Goal: Complete application form

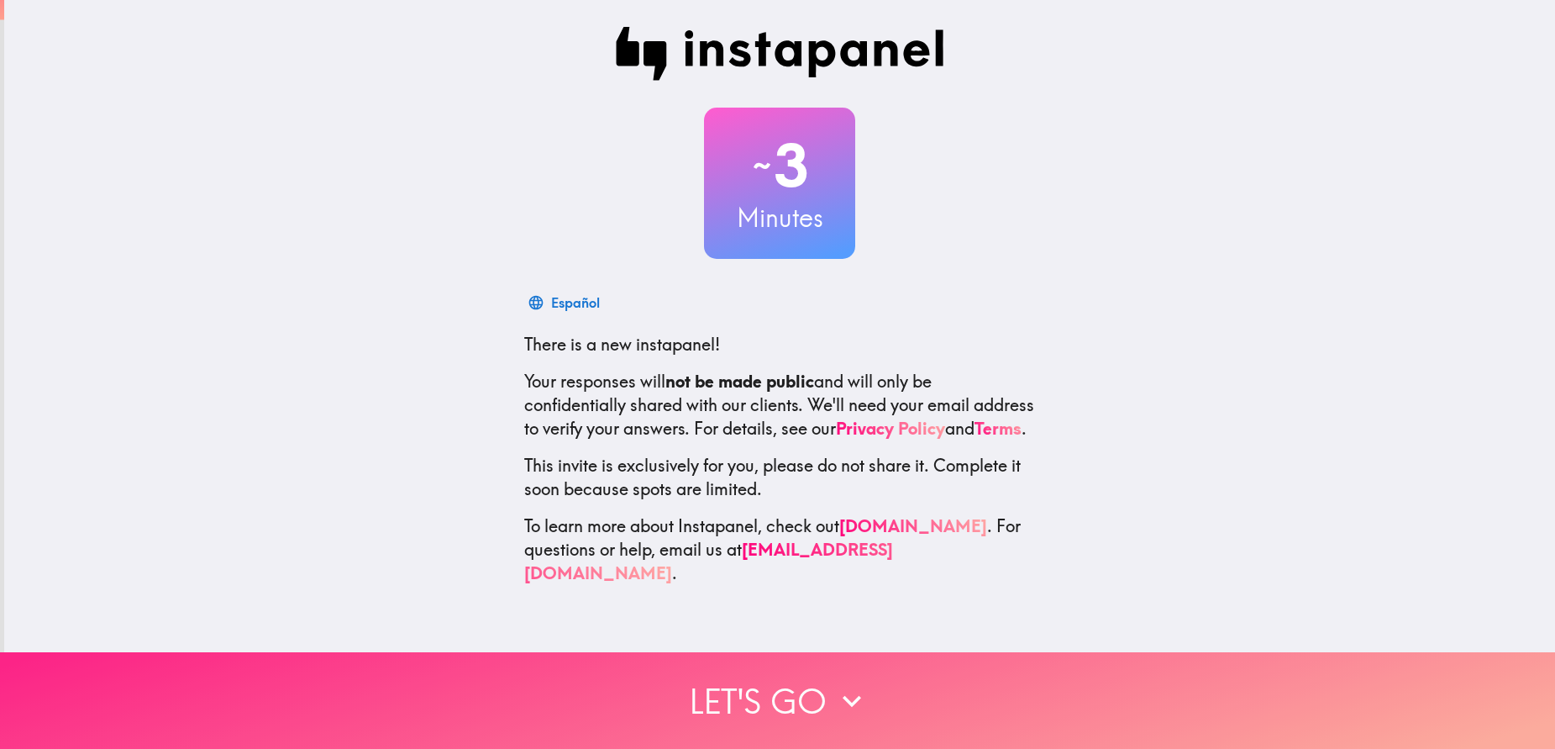
click at [771, 680] on button "Let's go" at bounding box center [777, 700] width 1555 height 97
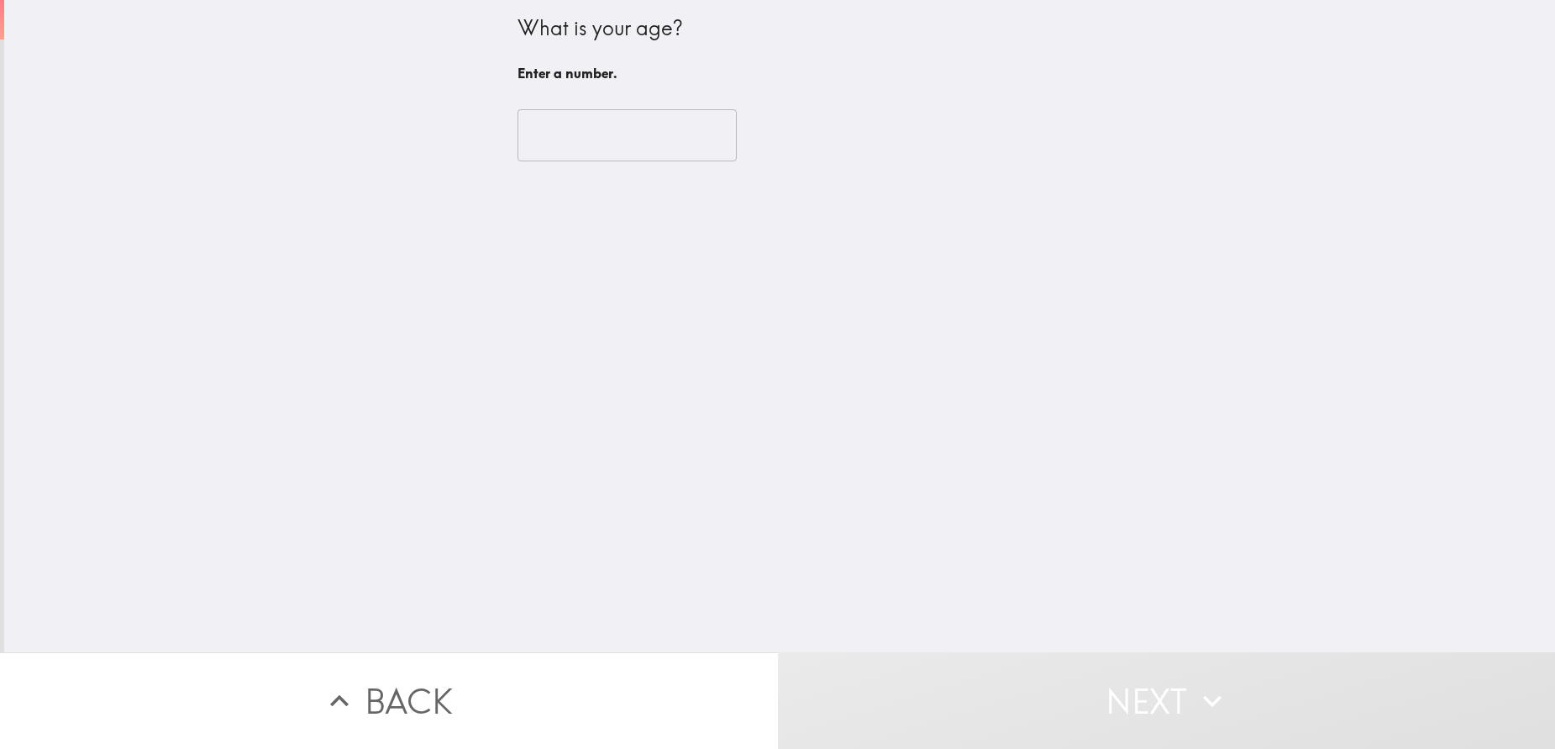
click at [654, 159] on input "number" at bounding box center [627, 135] width 219 height 52
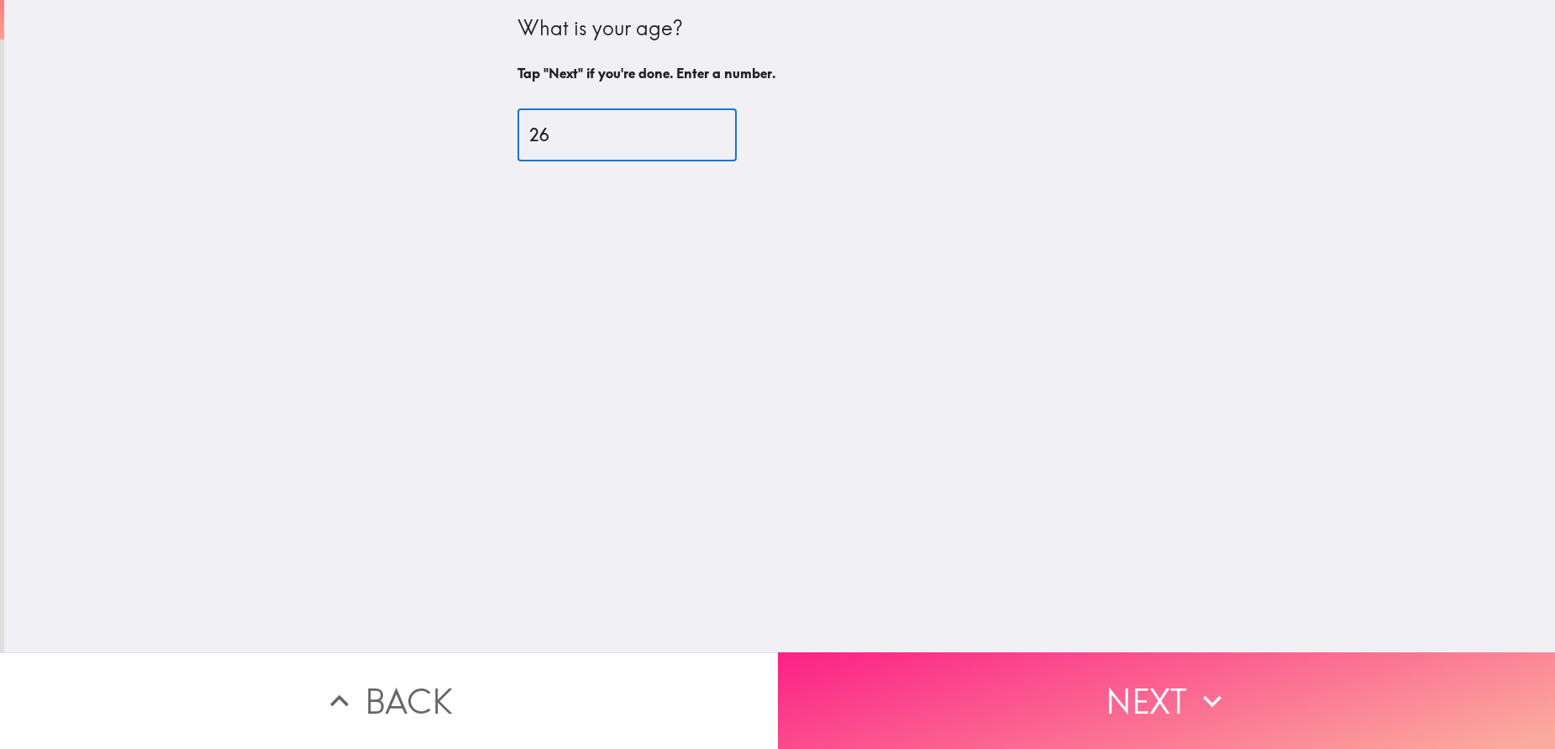
type input "26"
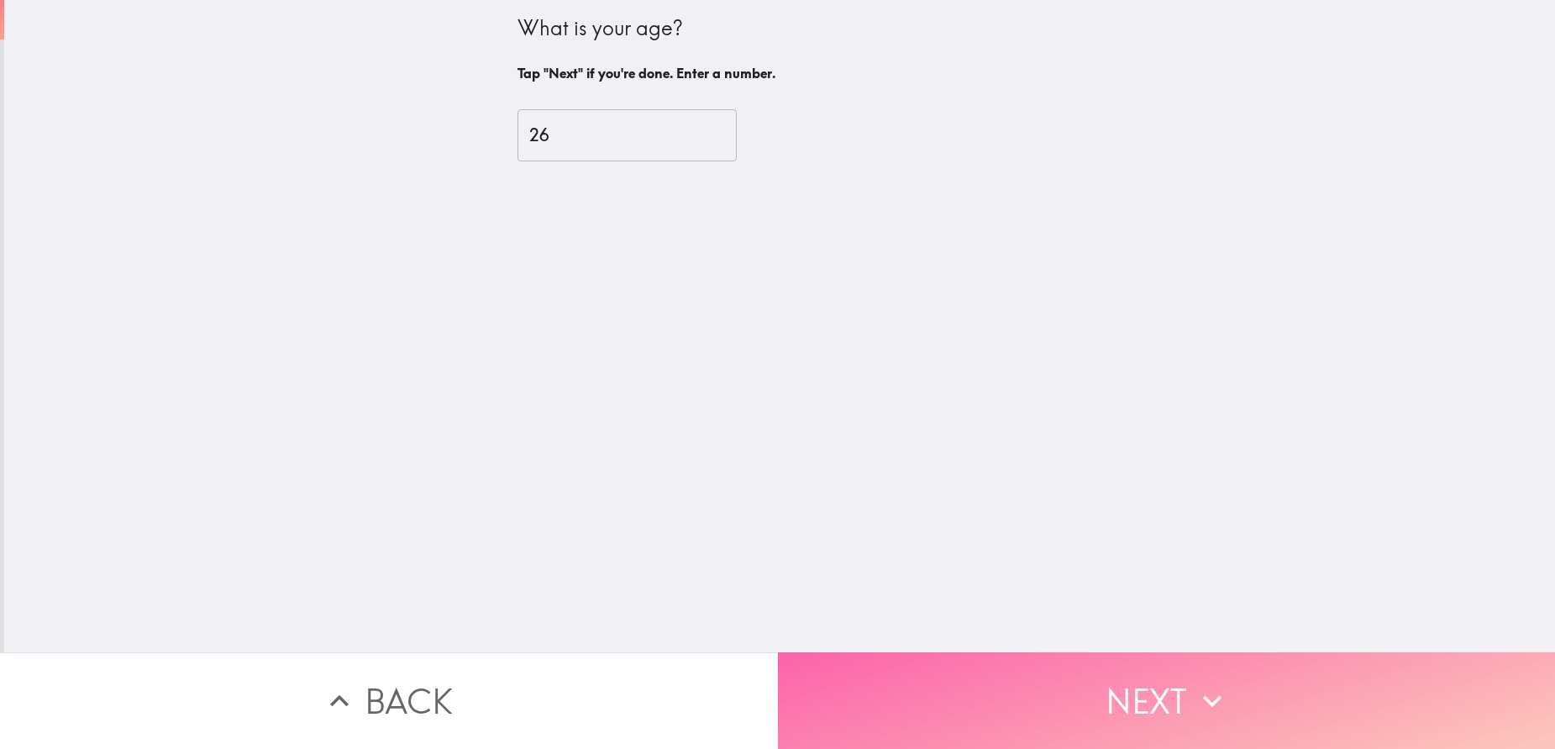
click at [1078, 666] on button "Next" at bounding box center [1167, 700] width 778 height 97
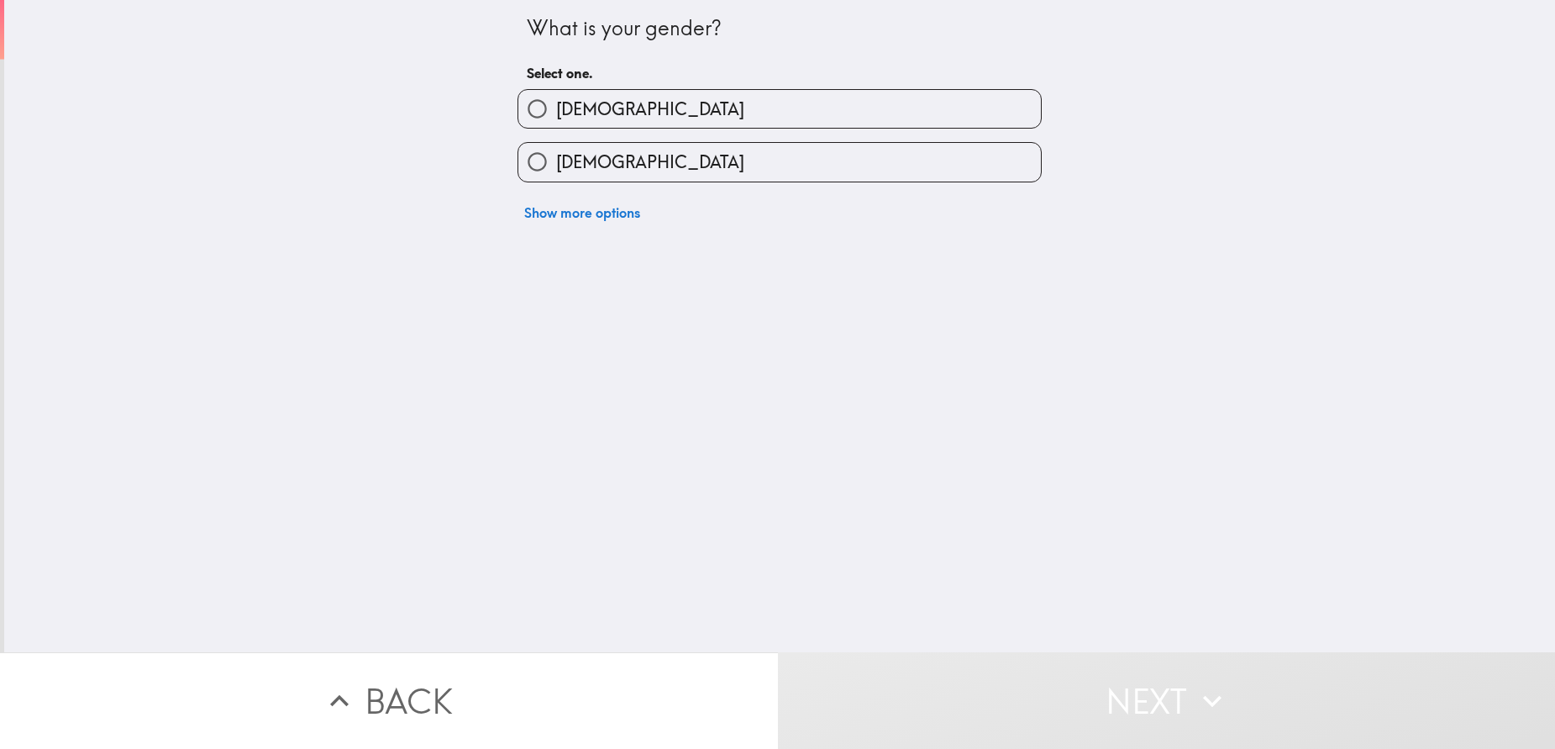
click at [592, 153] on span "[DEMOGRAPHIC_DATA]" at bounding box center [650, 162] width 188 height 24
click at [556, 153] on input "[DEMOGRAPHIC_DATA]" at bounding box center [537, 162] width 38 height 38
radio input "true"
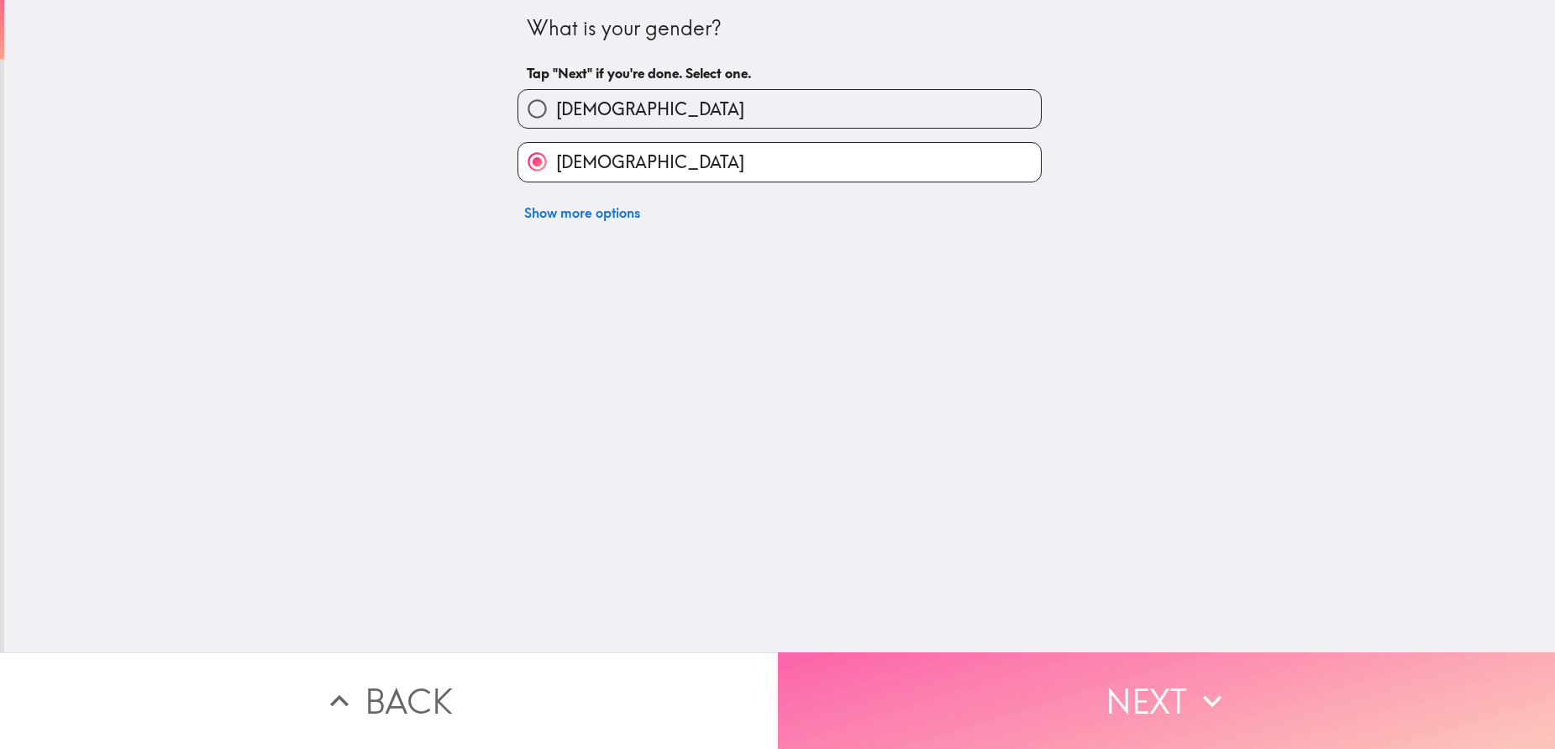
click at [933, 673] on button "Next" at bounding box center [1167, 700] width 778 height 97
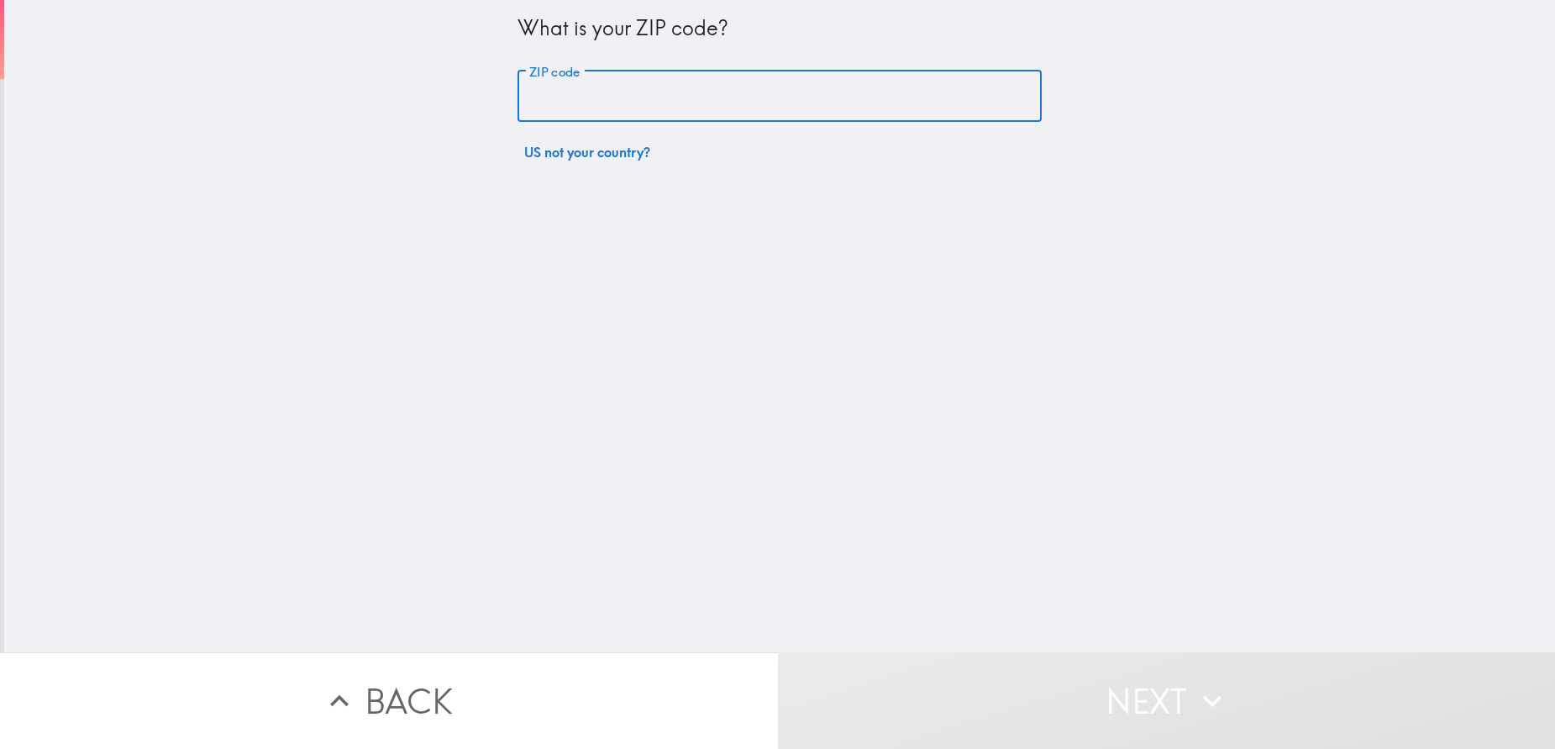
click at [593, 108] on input "ZIP code" at bounding box center [780, 97] width 524 height 52
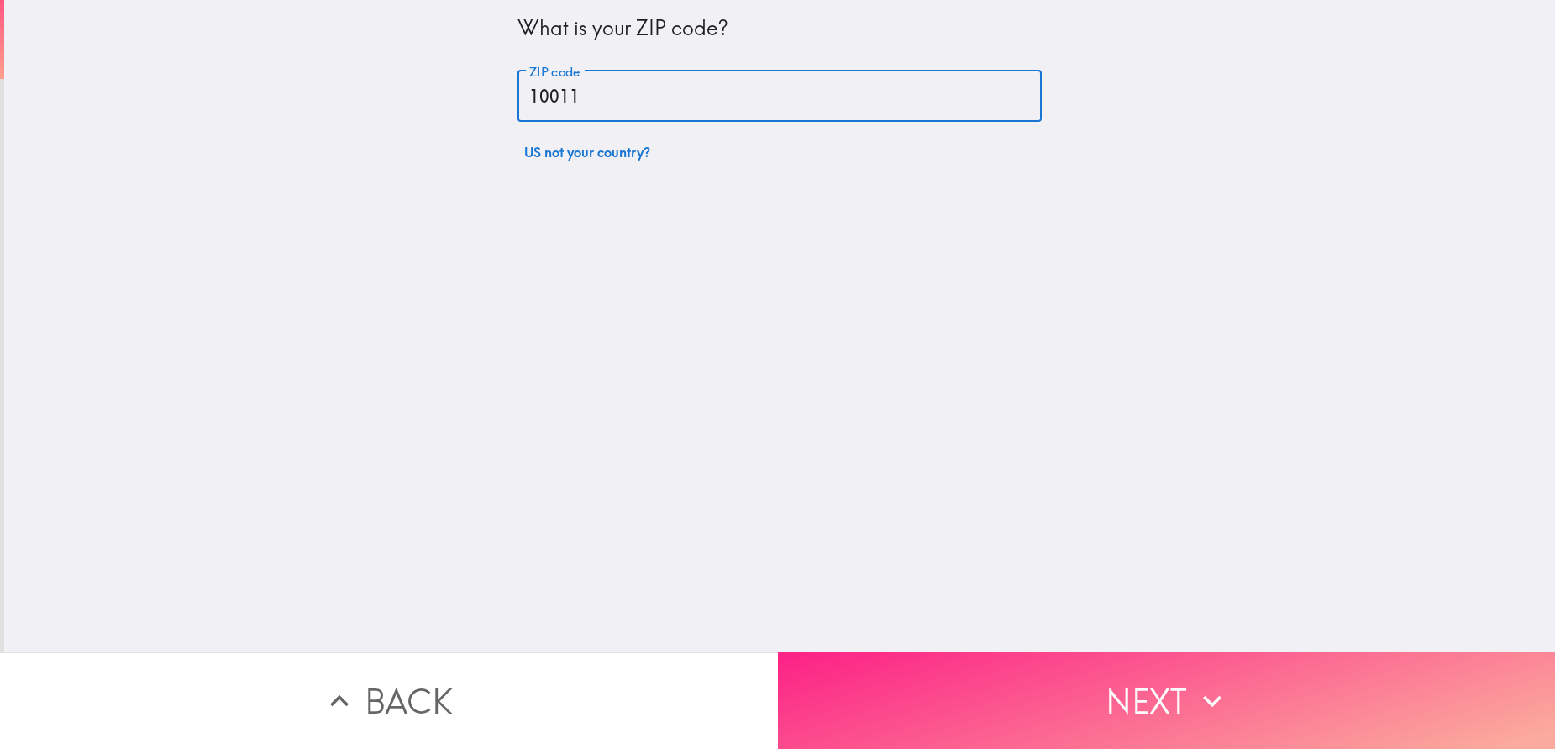
type input "10011"
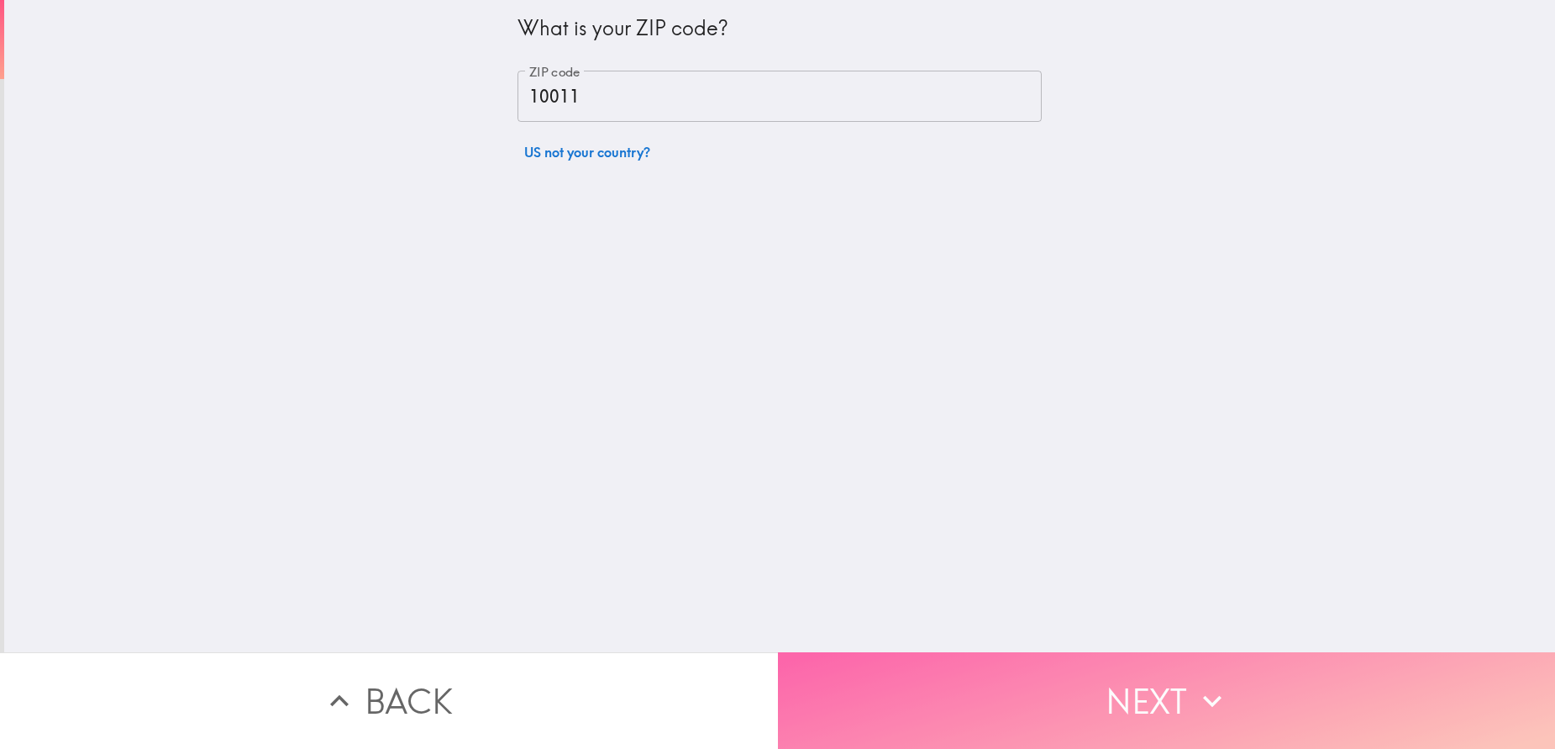
click at [1153, 697] on button "Next" at bounding box center [1167, 700] width 778 height 97
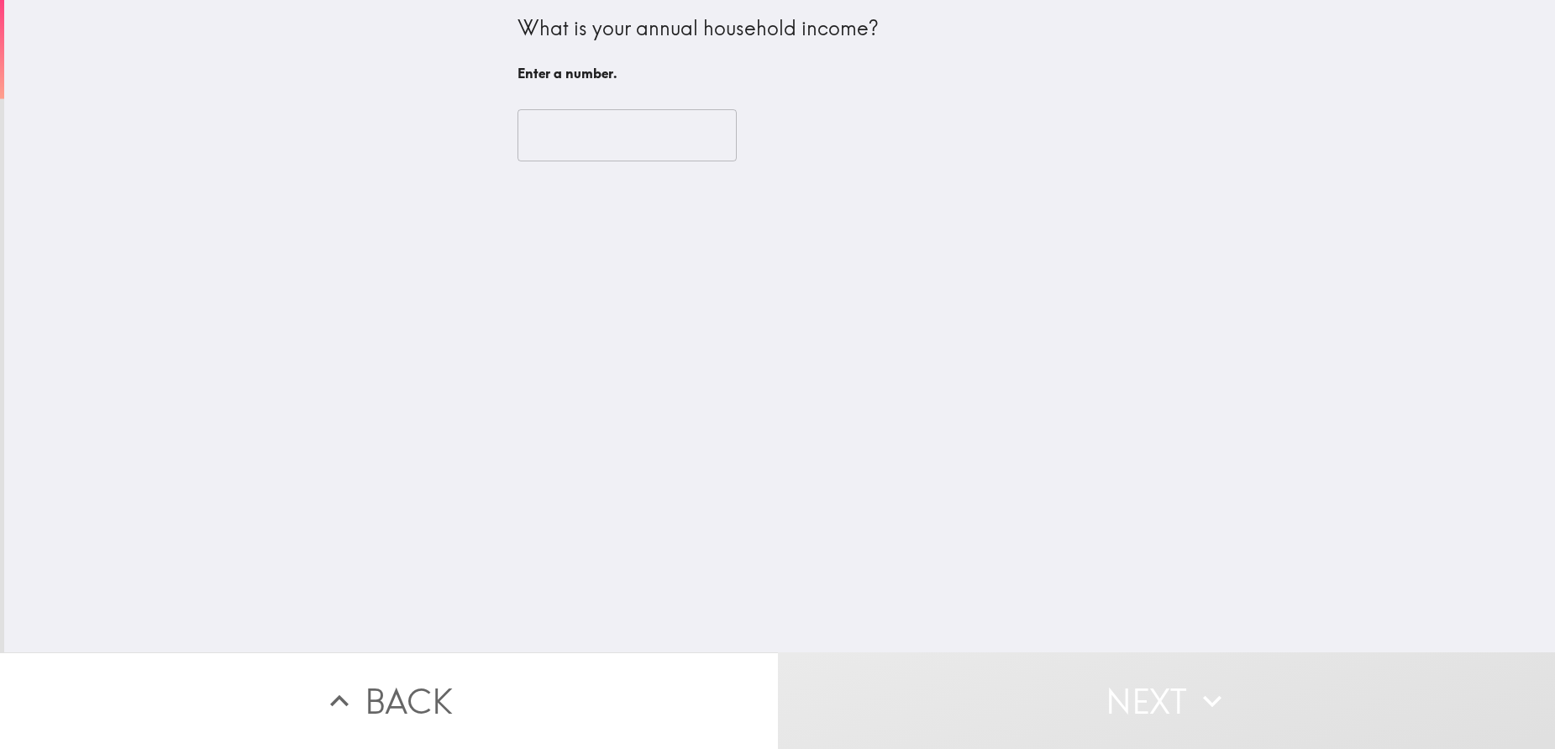
drag, startPoint x: 602, startPoint y: 131, endPoint x: 592, endPoint y: 134, distance: 10.4
click at [598, 134] on input "number" at bounding box center [627, 135] width 219 height 52
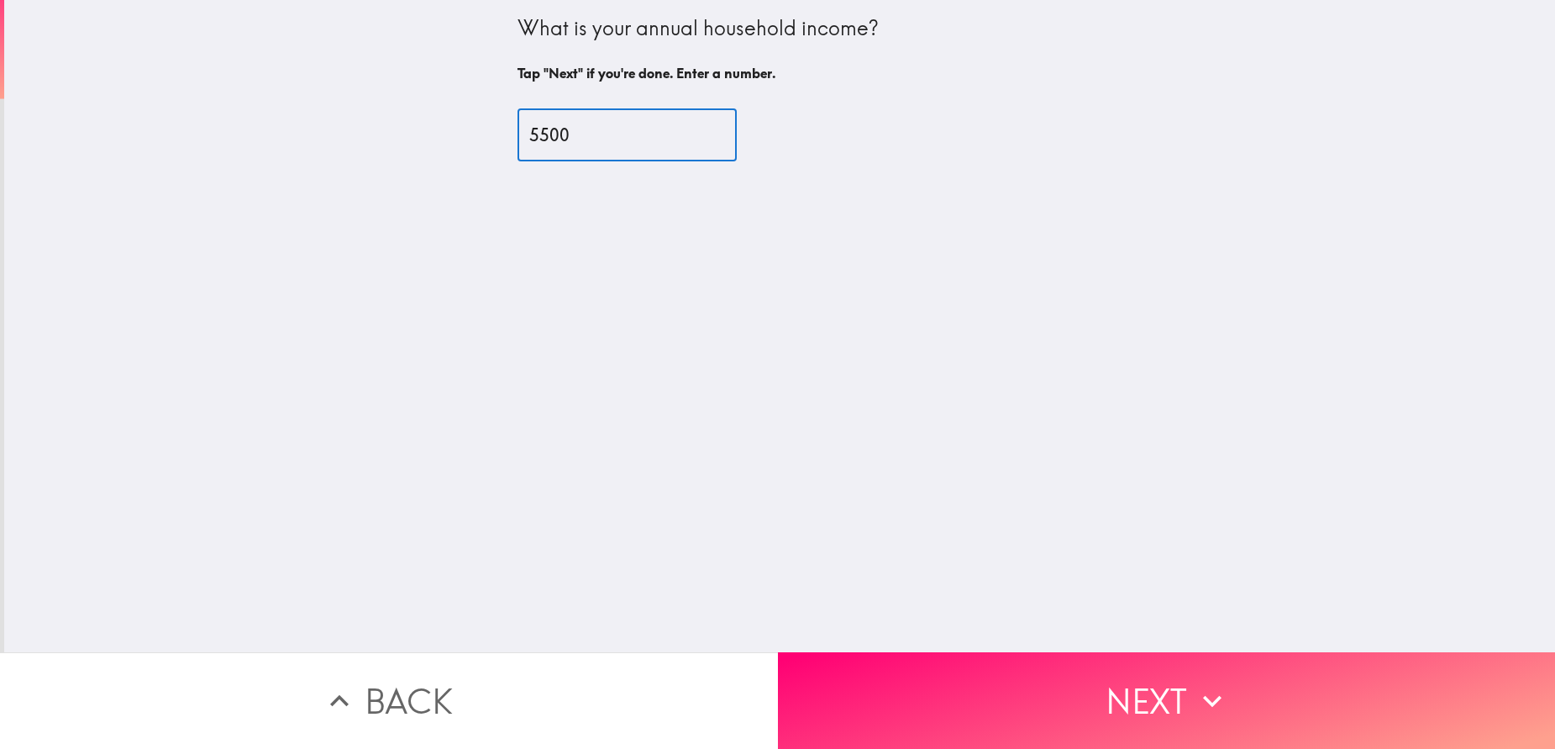
drag, startPoint x: 629, startPoint y: 130, endPoint x: 515, endPoint y: 118, distance: 114.9
click at [524, 155] on input "5500" at bounding box center [627, 135] width 219 height 52
type input "5"
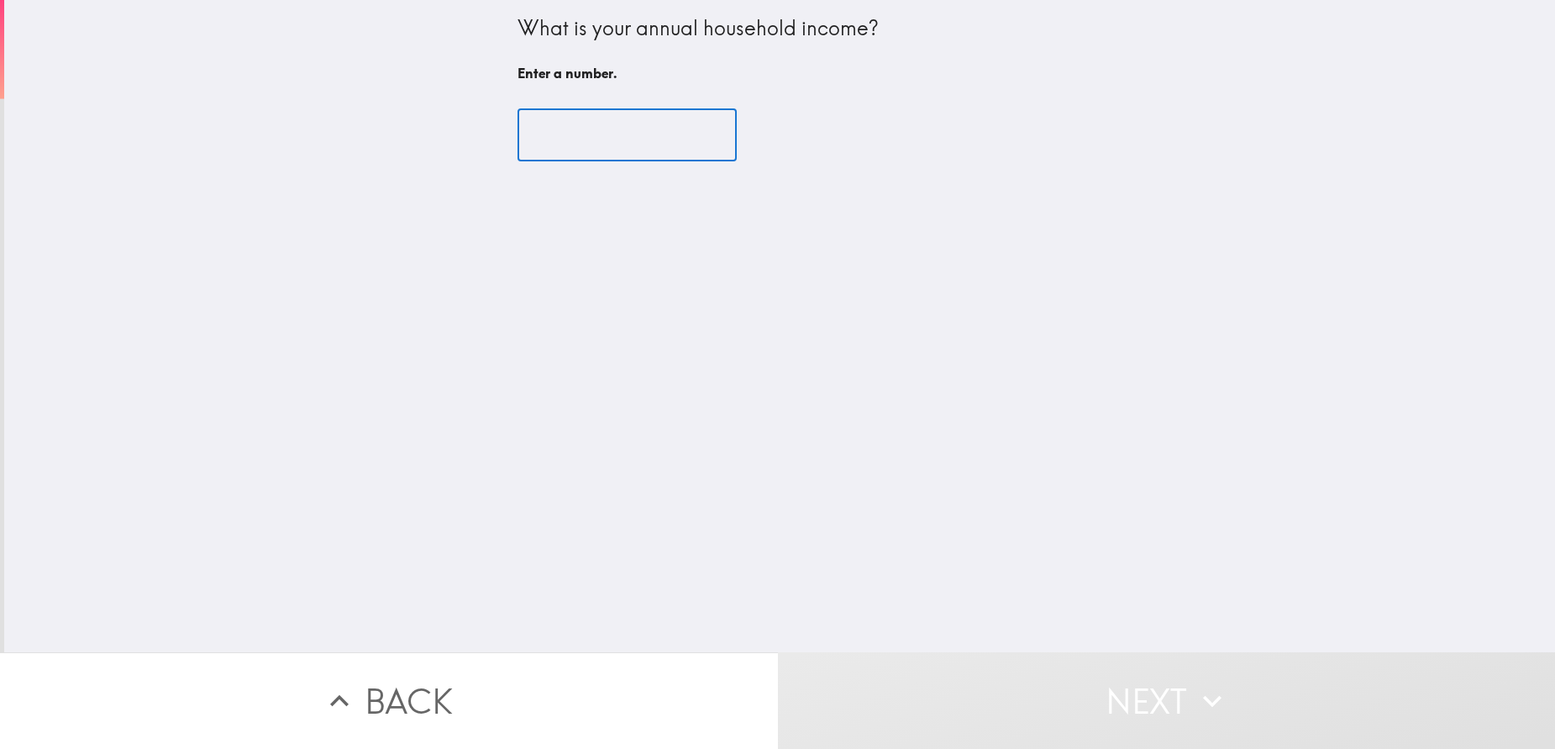
click at [632, 153] on input "number" at bounding box center [627, 135] width 219 height 52
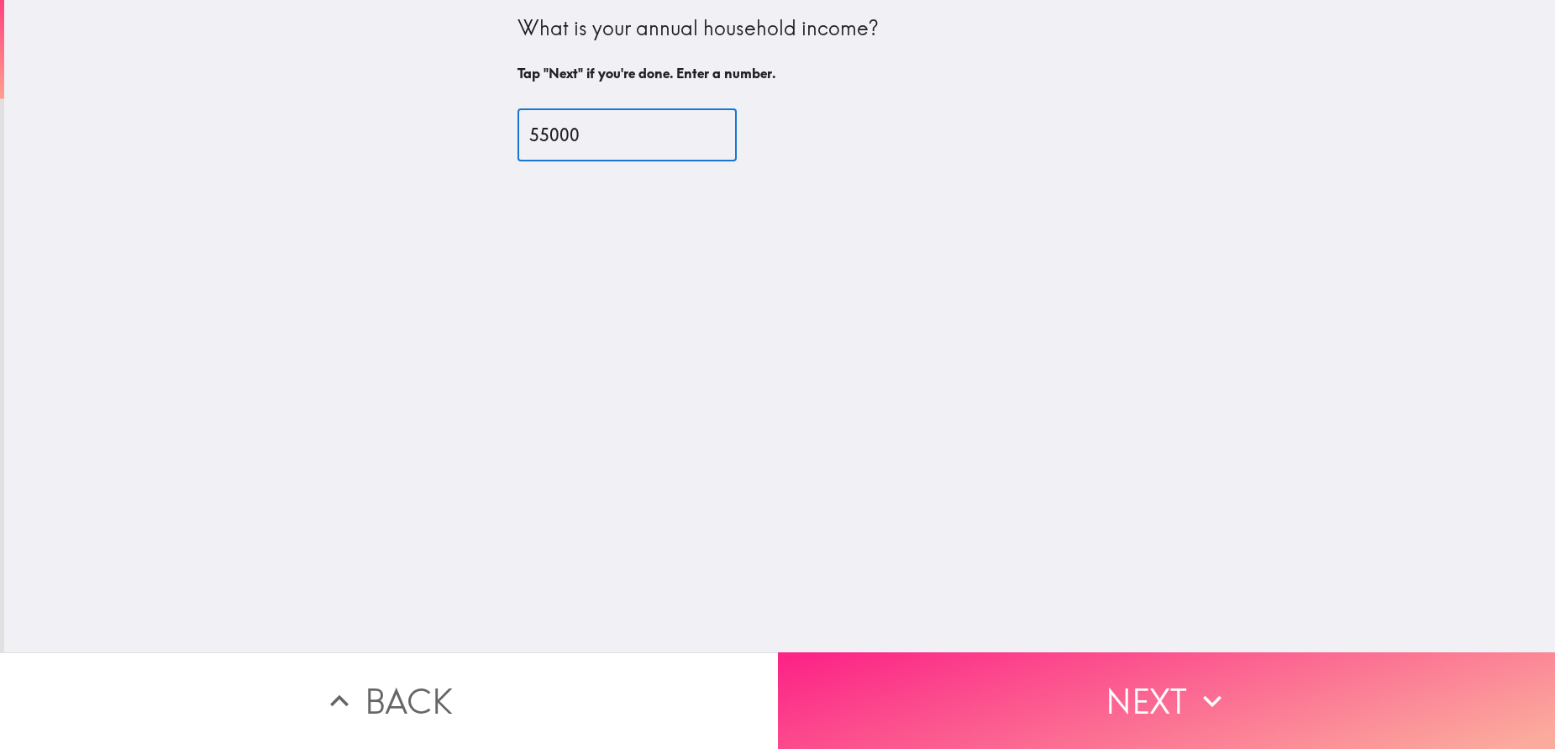
type input "55000"
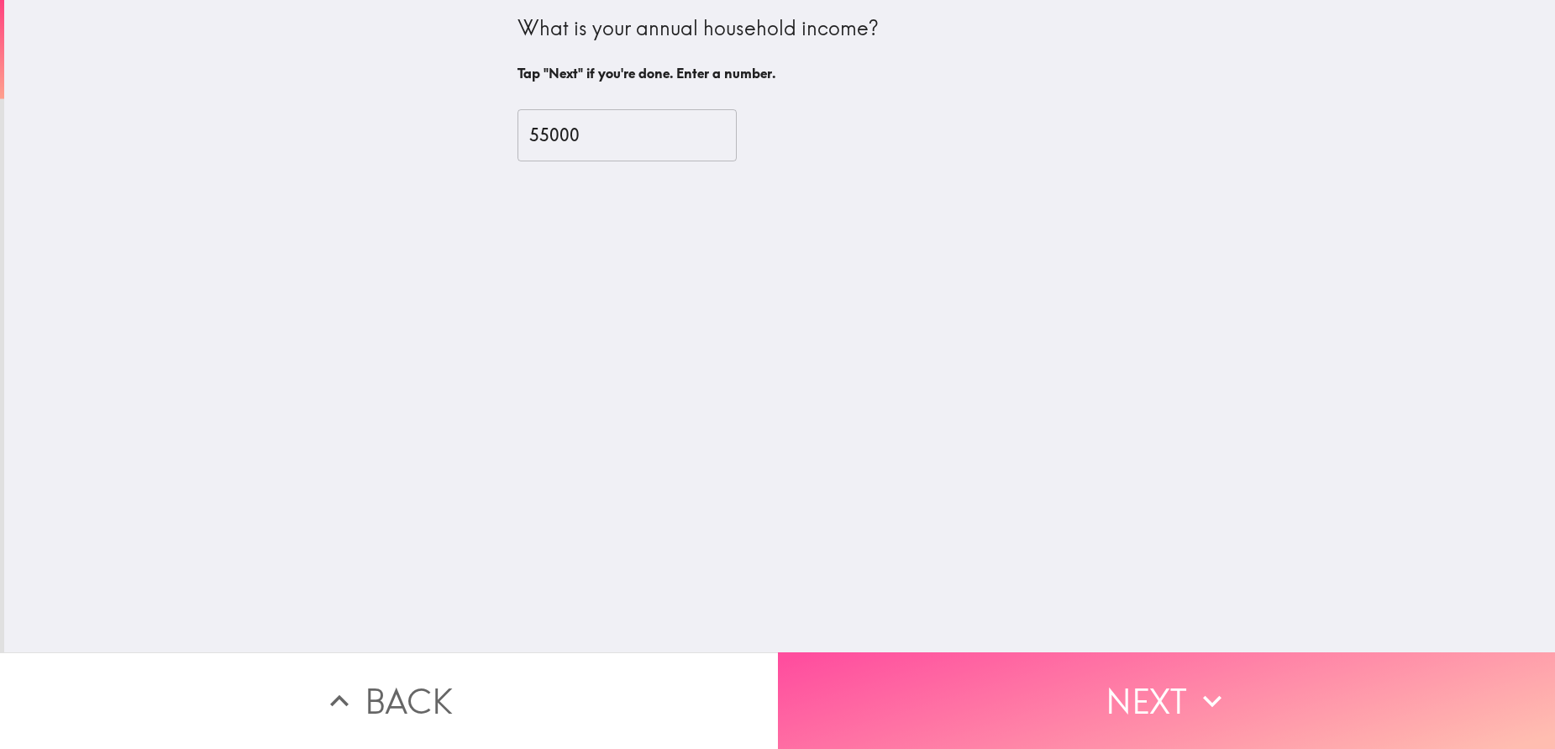
click at [968, 652] on button "Next" at bounding box center [1167, 700] width 778 height 97
